Goal: Use online tool/utility

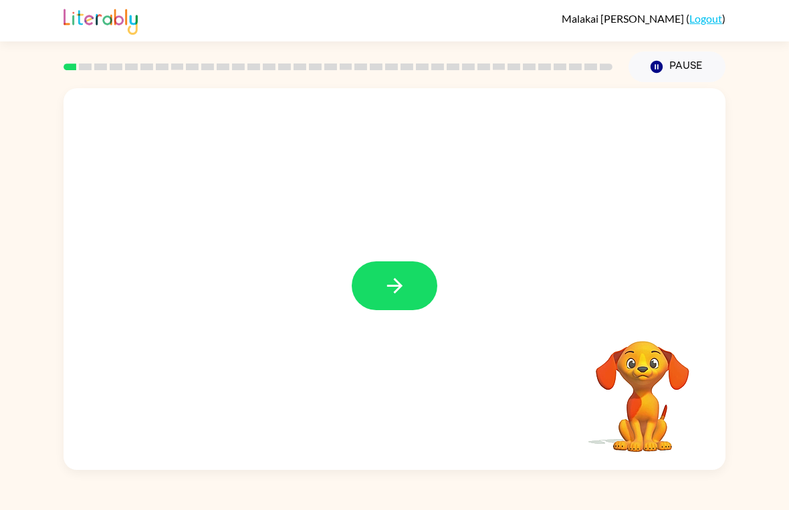
click at [412, 280] on button "button" at bounding box center [395, 285] width 86 height 49
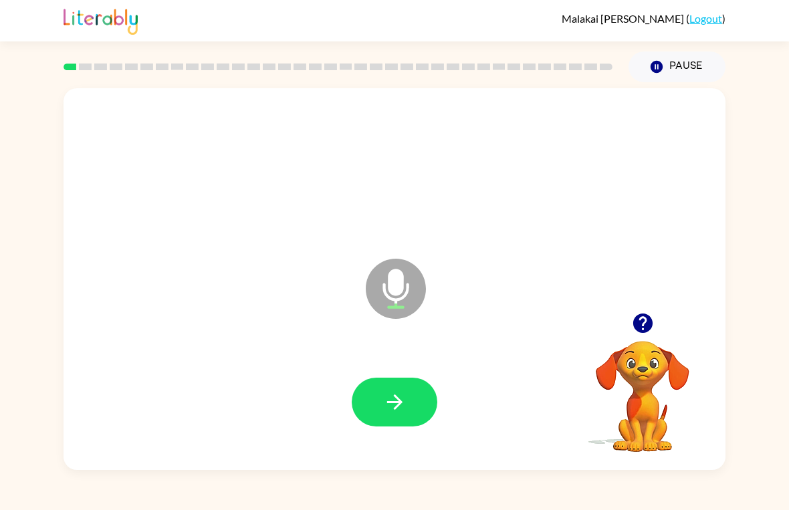
click at [400, 419] on button "button" at bounding box center [395, 402] width 86 height 49
click at [387, 403] on icon "button" at bounding box center [394, 402] width 15 height 15
click at [407, 412] on button "button" at bounding box center [395, 402] width 86 height 49
click at [377, 389] on button "button" at bounding box center [395, 402] width 86 height 49
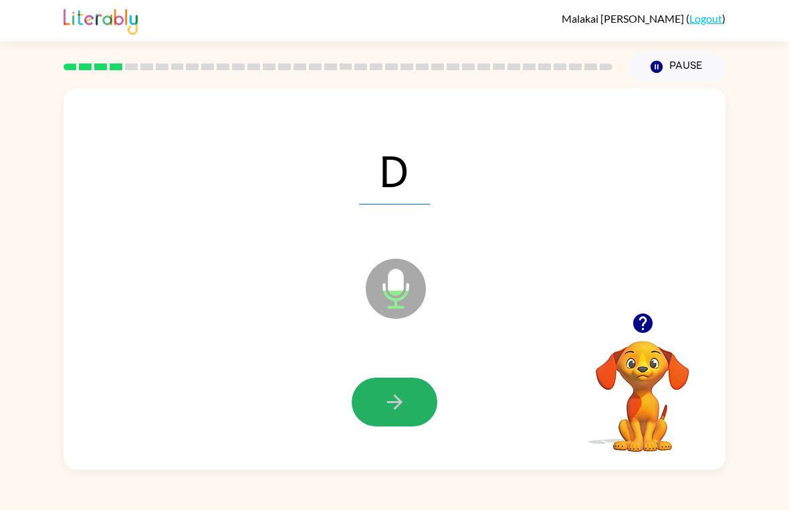
click at [399, 397] on icon "button" at bounding box center [394, 402] width 23 height 23
click at [384, 408] on icon "button" at bounding box center [394, 402] width 23 height 23
click at [393, 415] on button "button" at bounding box center [395, 402] width 86 height 49
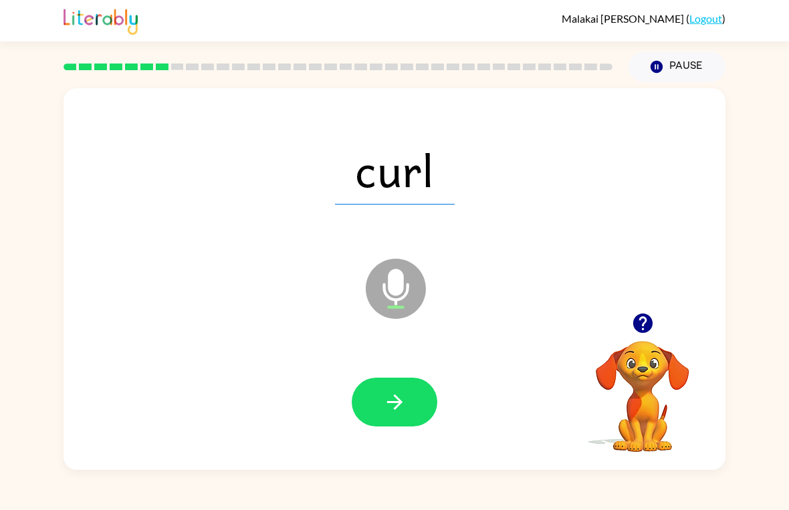
click at [394, 391] on icon "button" at bounding box center [394, 402] width 23 height 23
click at [391, 414] on icon "button" at bounding box center [394, 402] width 23 height 23
click at [402, 401] on icon "button" at bounding box center [394, 402] width 23 height 23
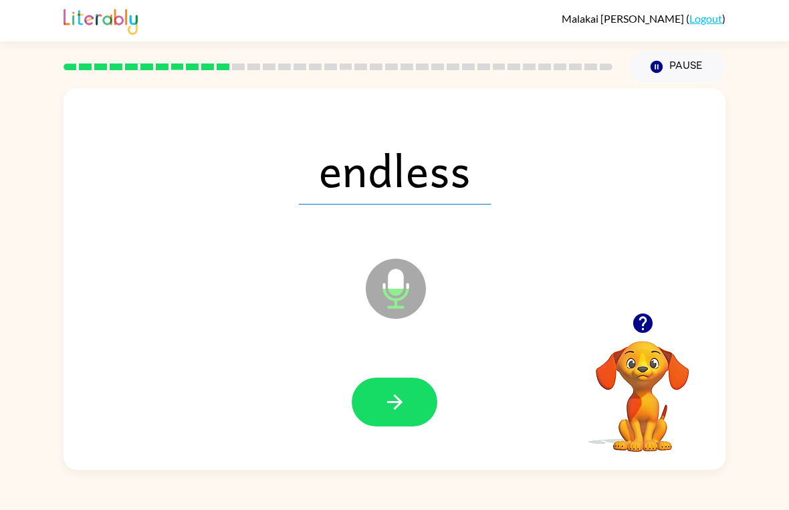
click at [401, 390] on button "button" at bounding box center [395, 402] width 86 height 49
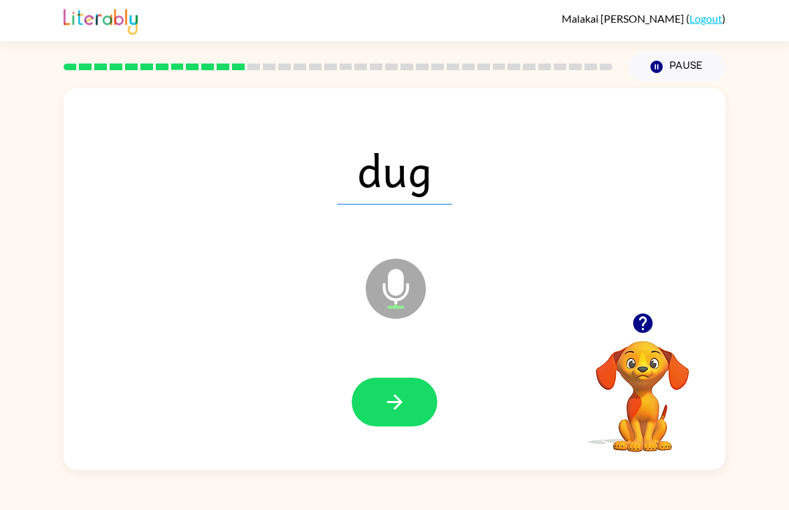
click at [374, 404] on button "button" at bounding box center [395, 402] width 86 height 49
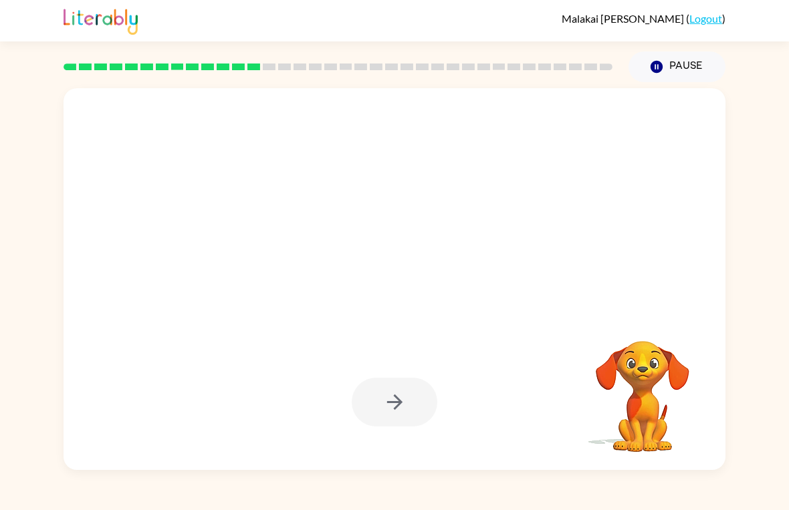
click at [411, 428] on div at bounding box center [394, 403] width 635 height 110
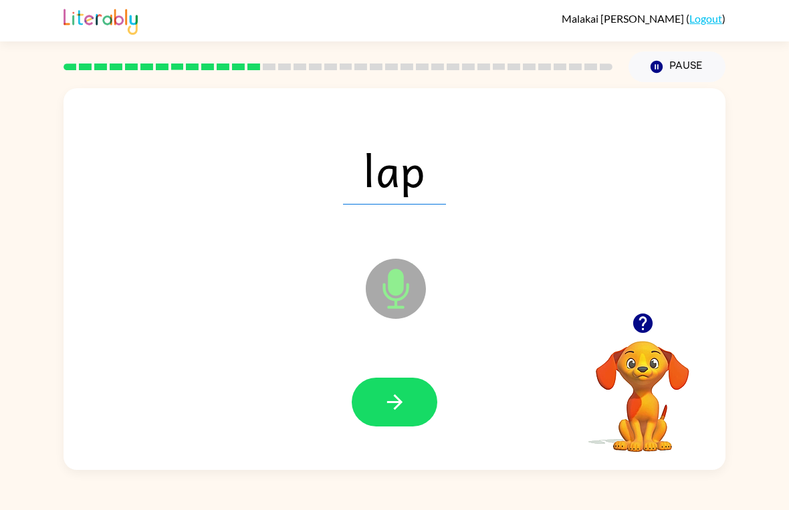
click at [413, 405] on button "button" at bounding box center [395, 402] width 86 height 49
click at [381, 413] on button "button" at bounding box center [395, 402] width 86 height 49
click at [390, 420] on button "button" at bounding box center [395, 402] width 86 height 49
click at [401, 393] on icon "button" at bounding box center [394, 402] width 23 height 23
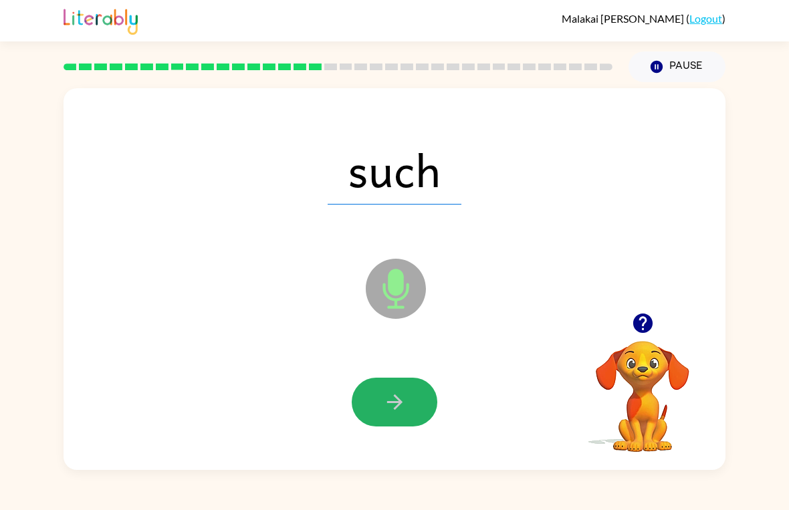
click at [404, 405] on icon "button" at bounding box center [394, 402] width 23 height 23
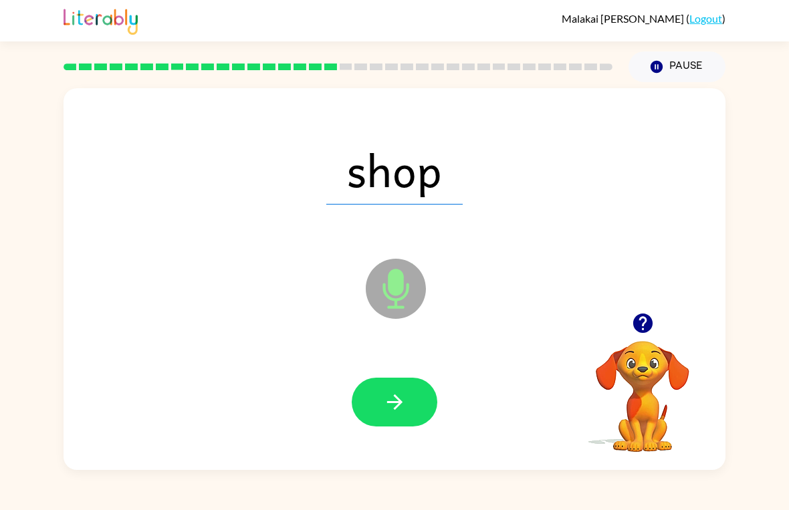
click at [390, 412] on icon "button" at bounding box center [394, 402] width 23 height 23
click at [399, 413] on icon "button" at bounding box center [394, 402] width 23 height 23
click at [381, 397] on button "button" at bounding box center [395, 402] width 86 height 49
click at [387, 397] on icon "button" at bounding box center [394, 402] width 23 height 23
click at [385, 425] on button "button" at bounding box center [395, 402] width 86 height 49
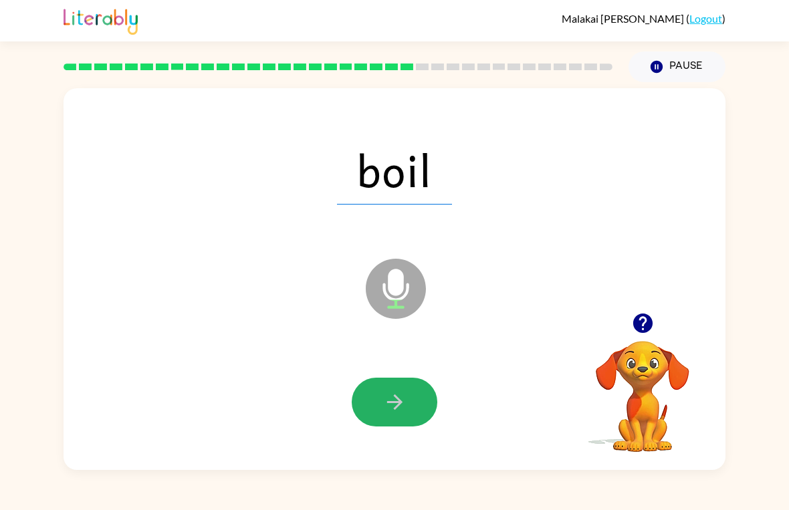
click at [386, 405] on icon "button" at bounding box center [394, 402] width 23 height 23
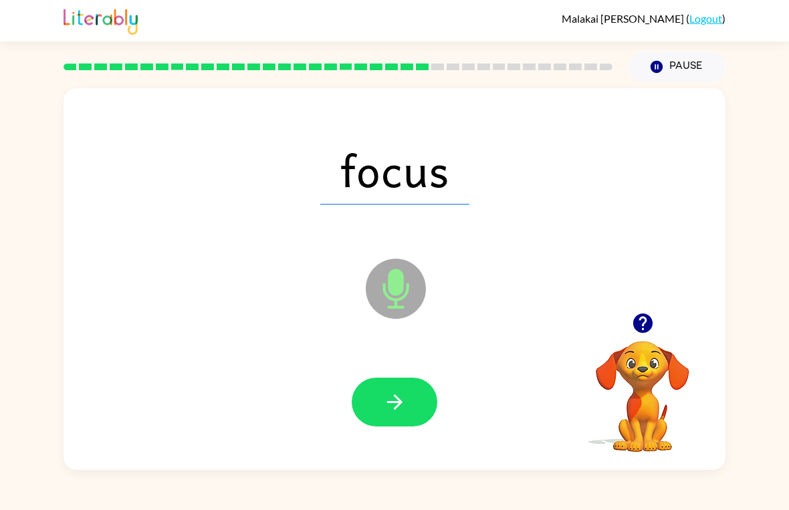
click at [392, 371] on div at bounding box center [394, 403] width 635 height 110
click at [371, 425] on button "button" at bounding box center [395, 402] width 86 height 49
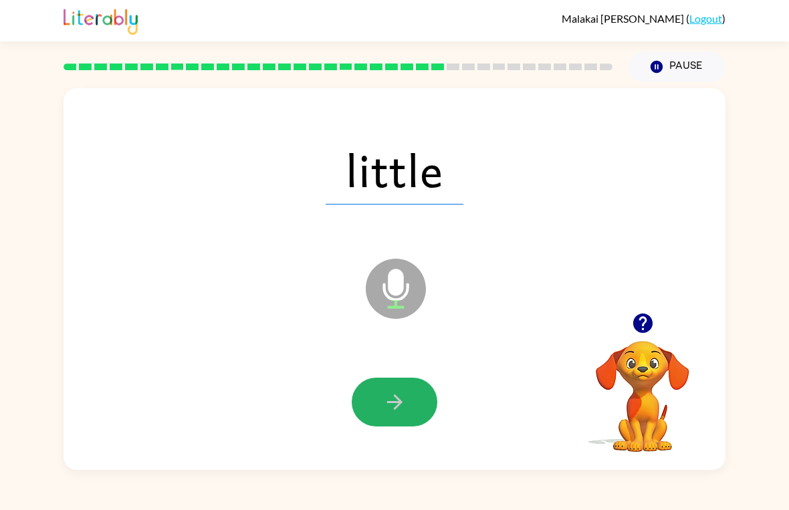
click at [406, 383] on button "button" at bounding box center [395, 402] width 86 height 49
click at [385, 409] on icon "button" at bounding box center [394, 402] width 23 height 23
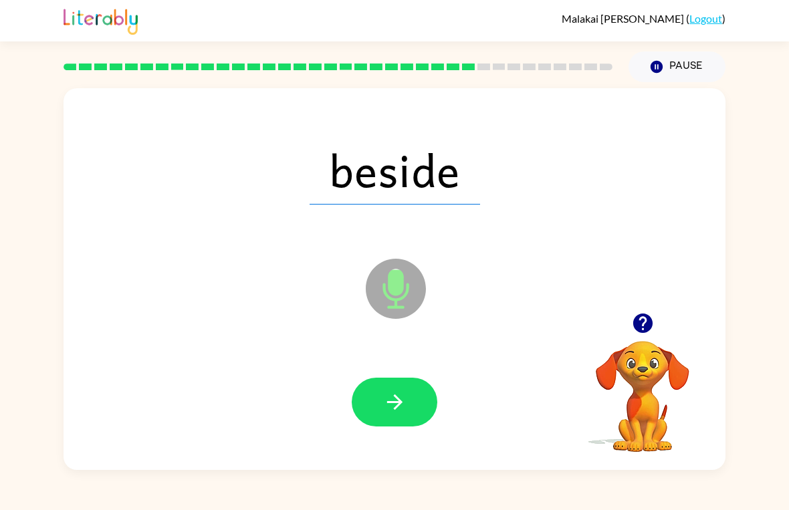
click at [385, 407] on icon "button" at bounding box center [394, 402] width 23 height 23
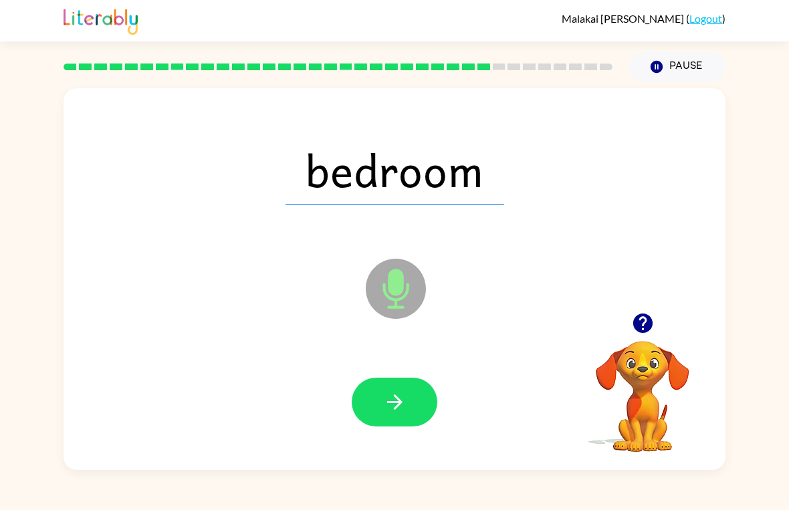
click at [383, 424] on button "button" at bounding box center [395, 402] width 86 height 49
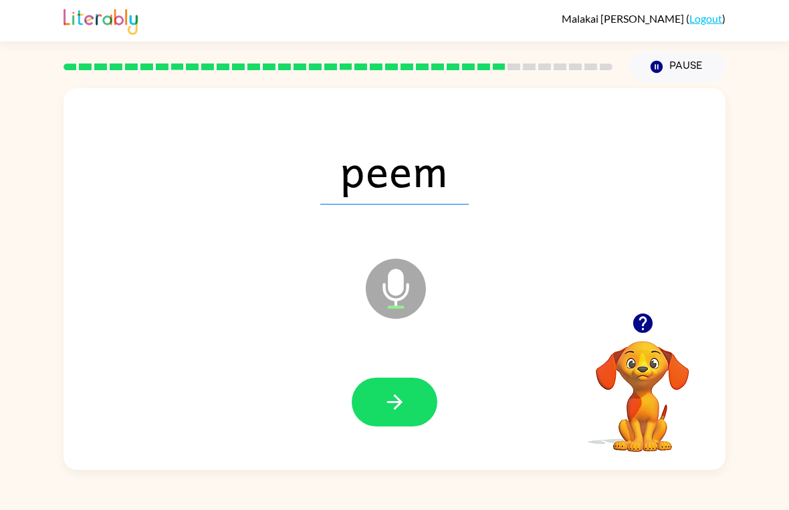
click at [417, 379] on button "button" at bounding box center [395, 402] width 86 height 49
click at [391, 399] on icon "button" at bounding box center [394, 402] width 23 height 23
click at [402, 403] on icon "button" at bounding box center [394, 402] width 15 height 15
click at [427, 403] on button "button" at bounding box center [395, 402] width 86 height 49
click at [377, 397] on button "button" at bounding box center [395, 402] width 86 height 49
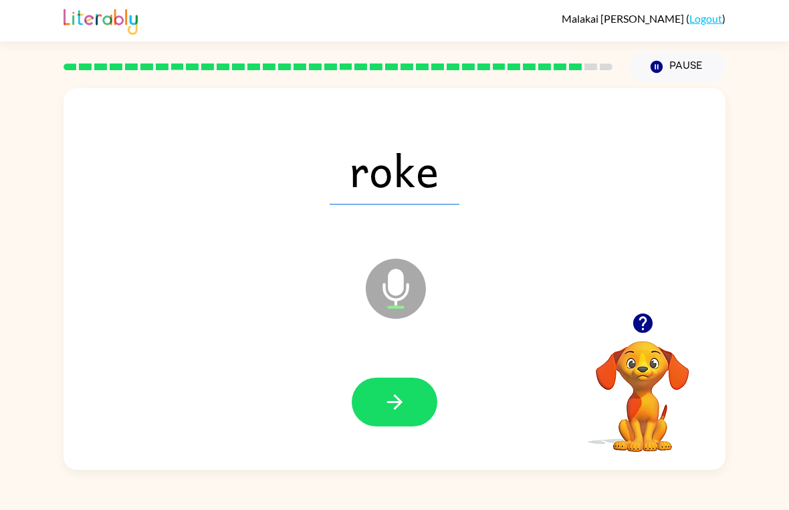
click at [399, 401] on icon "button" at bounding box center [394, 402] width 15 height 15
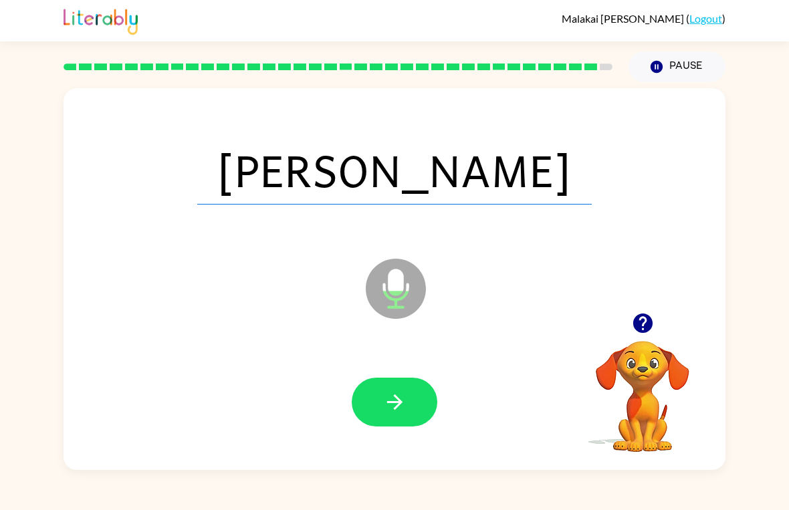
click at [385, 398] on icon "button" at bounding box center [394, 402] width 23 height 23
